Goal: Task Accomplishment & Management: Manage account settings

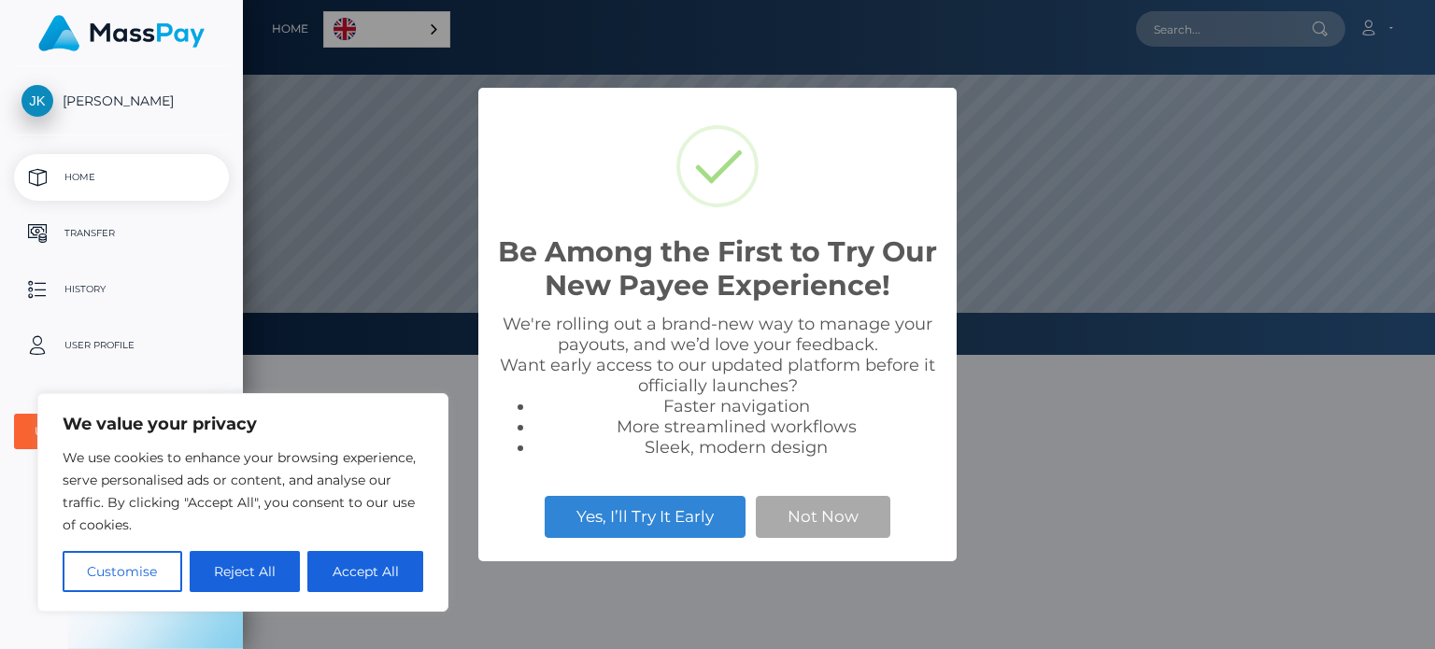
scroll to position [355, 1192]
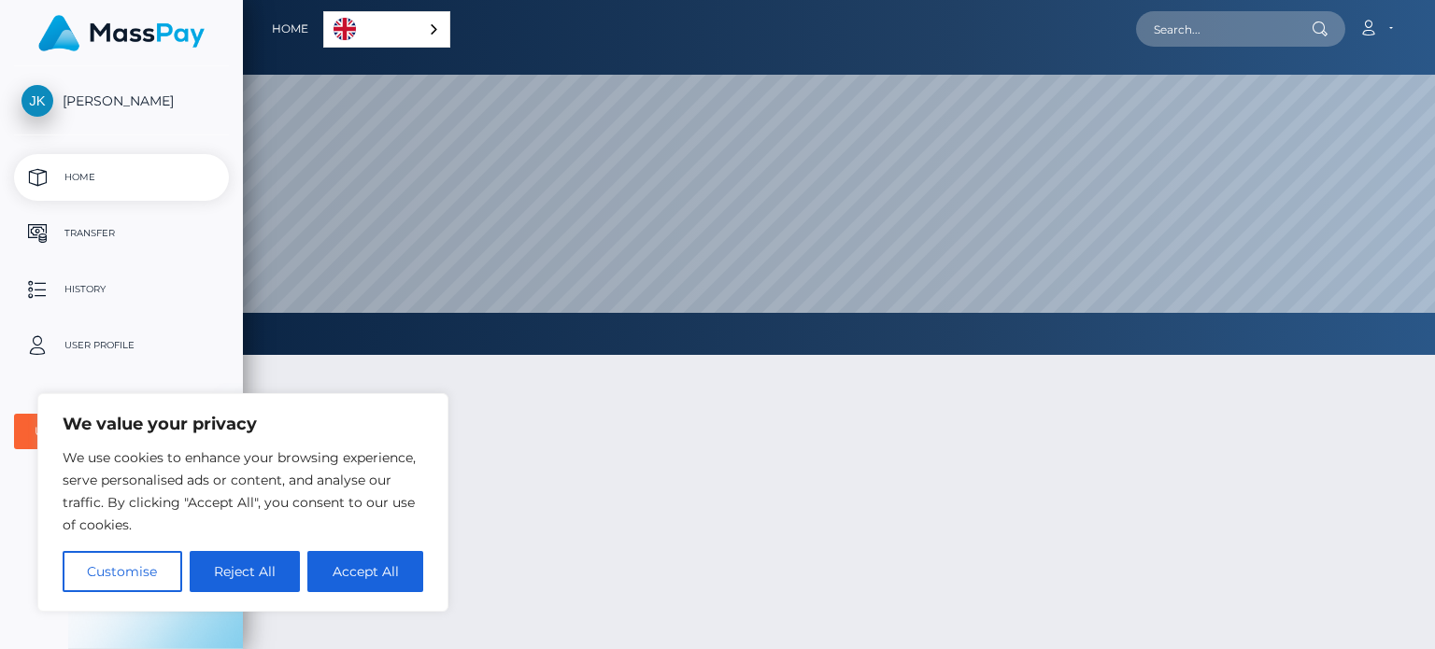
click at [752, 607] on div at bounding box center [839, 594] width 1192 height 535
click at [430, 35] on div "English" at bounding box center [386, 29] width 127 height 36
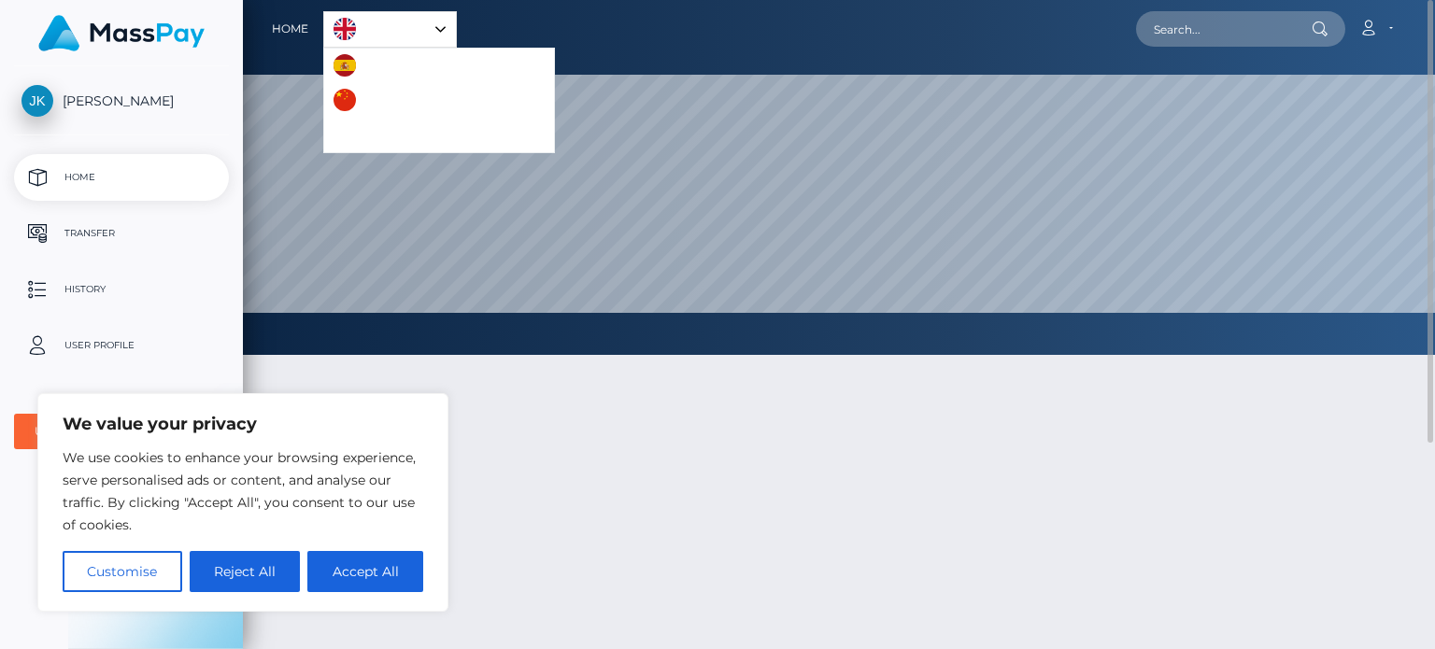
click at [498, 418] on div at bounding box center [839, 594] width 1192 height 535
click at [386, 33] on link "English" at bounding box center [390, 29] width 132 height 35
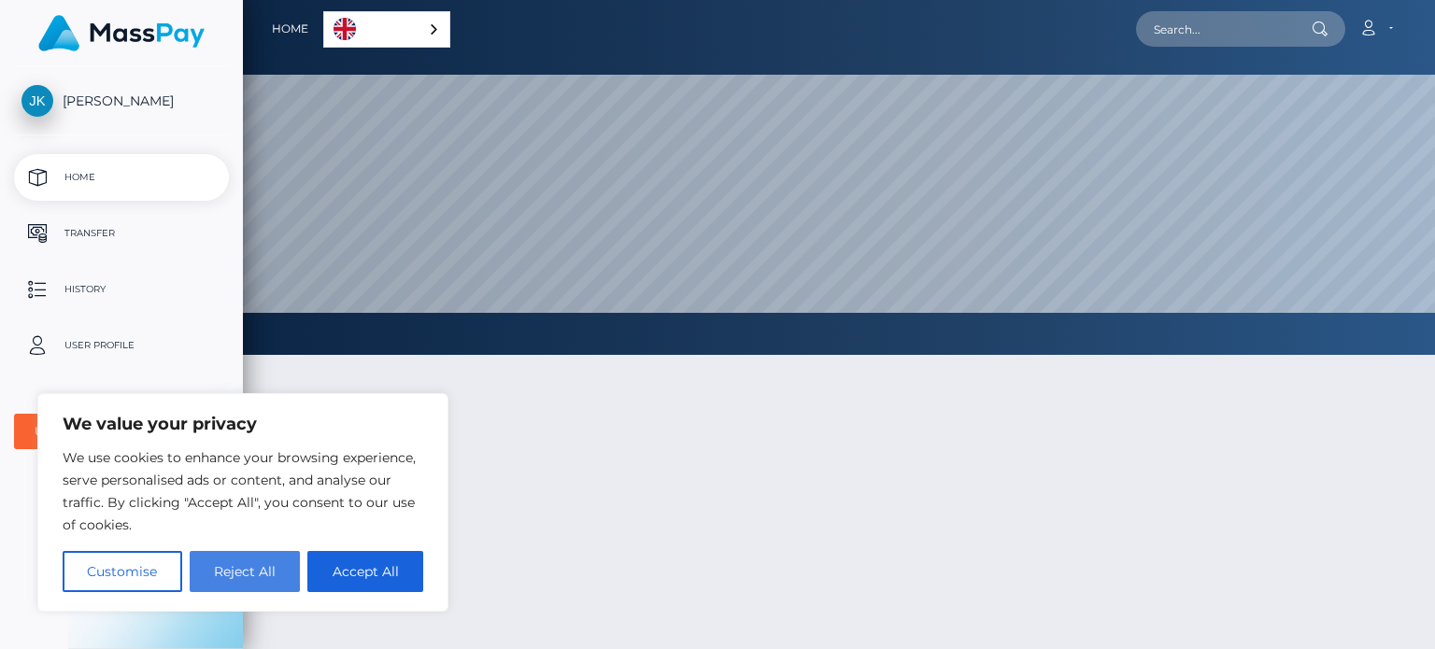
click at [277, 575] on button "Reject All" at bounding box center [245, 571] width 111 height 41
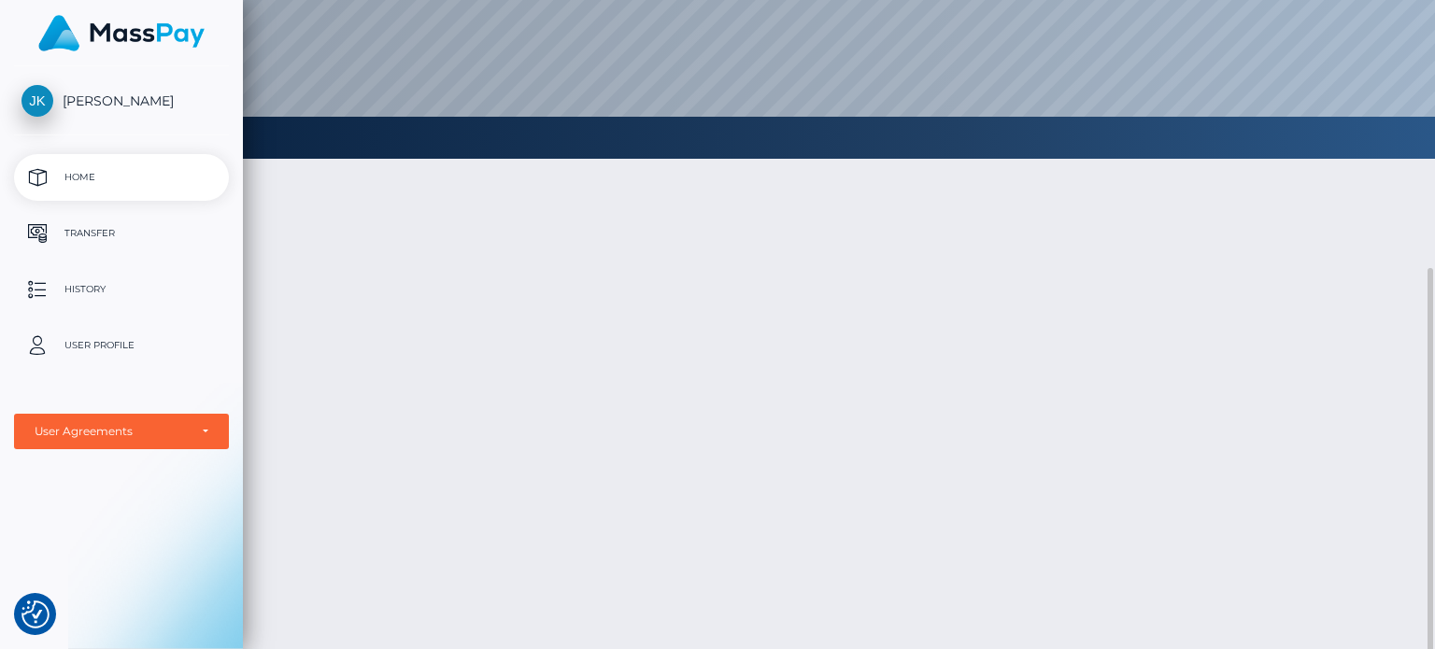
scroll to position [0, 0]
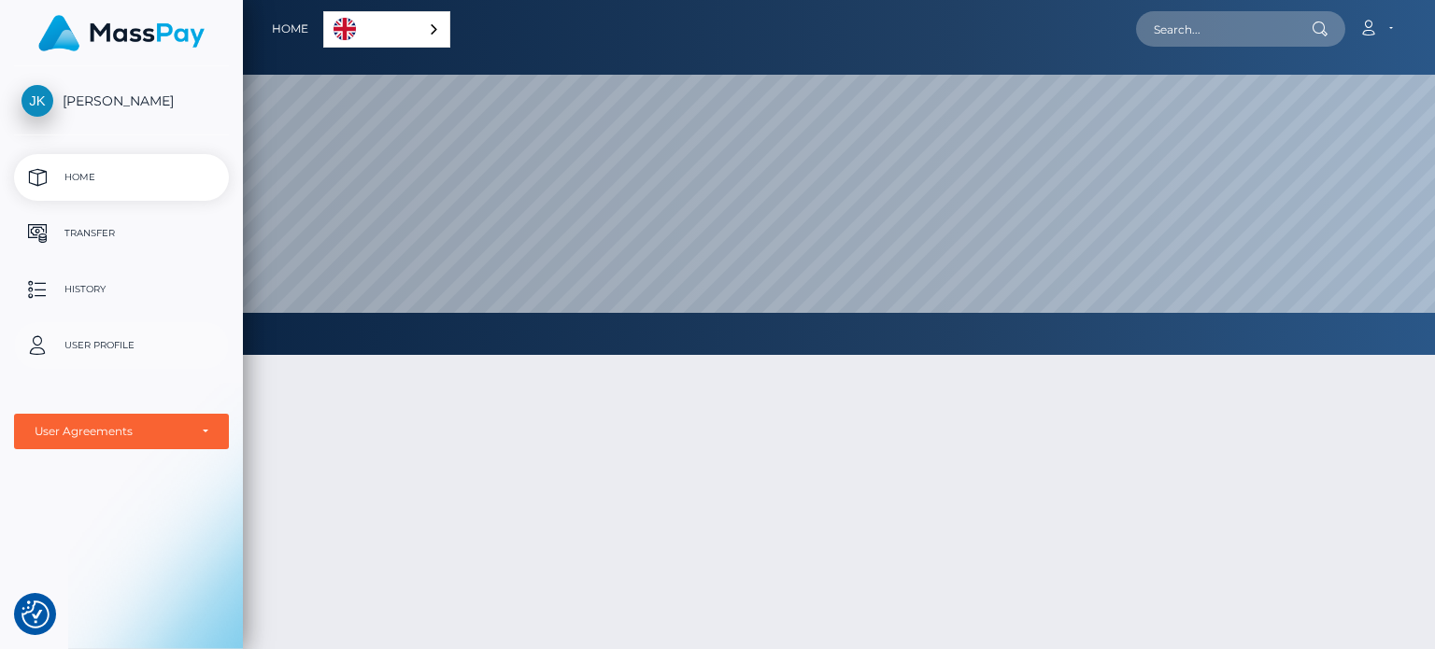
click at [99, 343] on p "User Profile" at bounding box center [121, 346] width 200 height 28
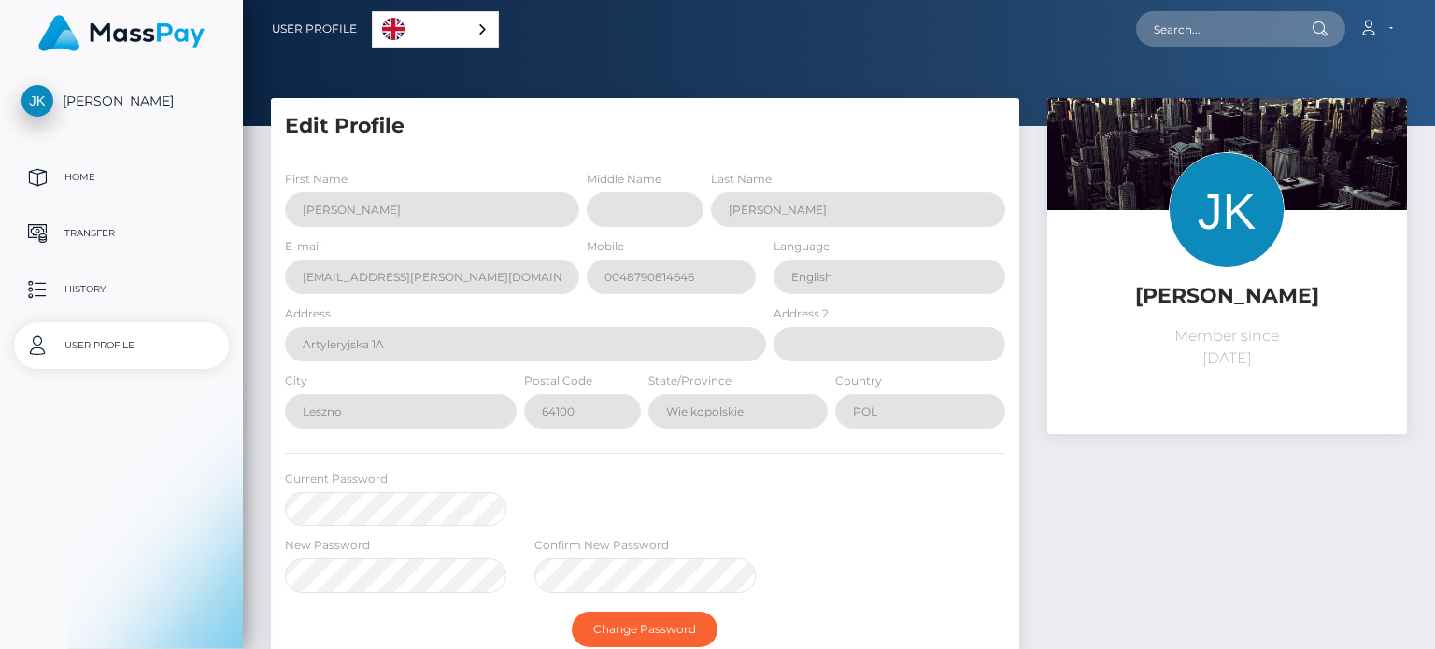
select select
